Goal: Information Seeking & Learning: Learn about a topic

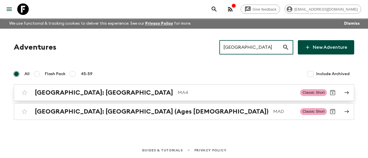
type input "[GEOGRAPHIC_DATA]"
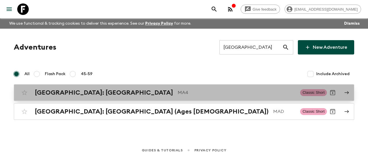
click at [40, 93] on h2 "[GEOGRAPHIC_DATA]: [GEOGRAPHIC_DATA]" at bounding box center [104, 92] width 138 height 7
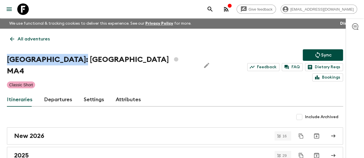
drag, startPoint x: 14, startPoint y: 58, endPoint x: 85, endPoint y: 61, distance: 71.7
click at [85, 61] on h1 "[GEOGRAPHIC_DATA]: [GEOGRAPHIC_DATA] MA4" at bounding box center [101, 65] width 189 height 23
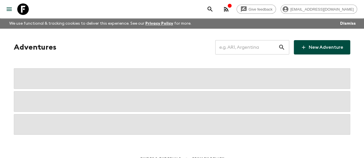
paste input "[GEOGRAPHIC_DATA]"
click at [236, 51] on input "text" at bounding box center [246, 47] width 63 height 16
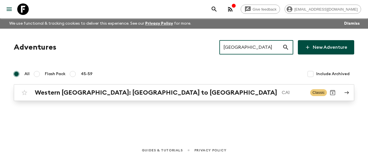
type input "[GEOGRAPHIC_DATA]"
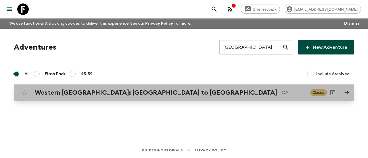
click at [151, 92] on h2 "Western [GEOGRAPHIC_DATA]: [GEOGRAPHIC_DATA] to [GEOGRAPHIC_DATA]" at bounding box center [156, 92] width 242 height 7
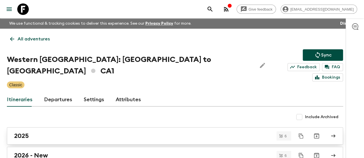
click at [43, 133] on div "2025" at bounding box center [169, 136] width 311 height 7
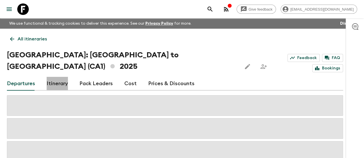
click at [66, 77] on link "Itinerary" at bounding box center [57, 84] width 21 height 14
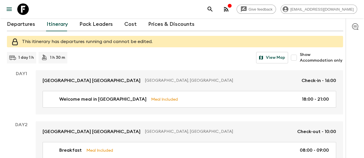
scroll to position [38, 0]
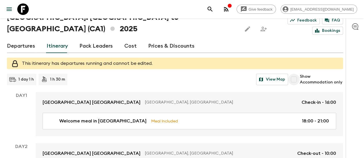
click at [299, 74] on input "Show Accommodation only" at bounding box center [294, 80] width 12 height 12
checkbox input "true"
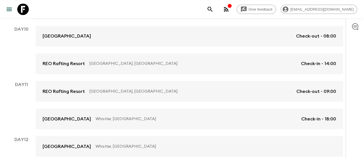
scroll to position [462, 0]
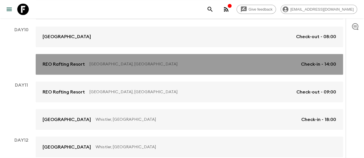
click at [203, 58] on link "REO Rafting Resort [GEOGRAPHIC_DATA], [GEOGRAPHIC_DATA] Check-in - 14:00" at bounding box center [189, 64] width 307 height 21
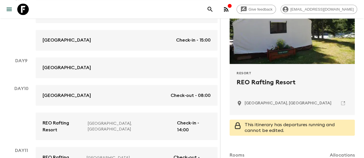
scroll to position [73, 0]
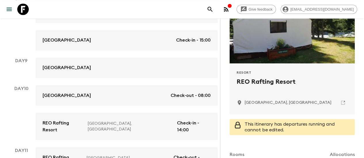
click at [260, 81] on h2 "REO Rafting Resort" at bounding box center [291, 86] width 111 height 18
copy div "REO Rafting Resort"
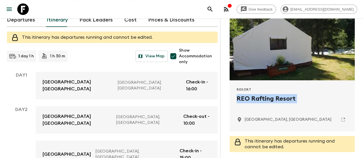
scroll to position [0, 0]
